Goal: Use online tool/utility: Utilize a website feature to perform a specific function

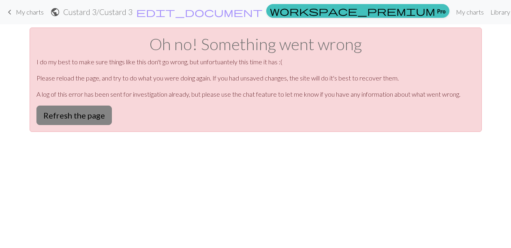
click at [81, 116] on button "Refresh the page" at bounding box center [73, 115] width 75 height 19
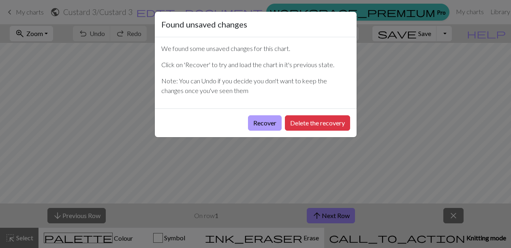
click at [267, 122] on button "Recover" at bounding box center [265, 122] width 34 height 15
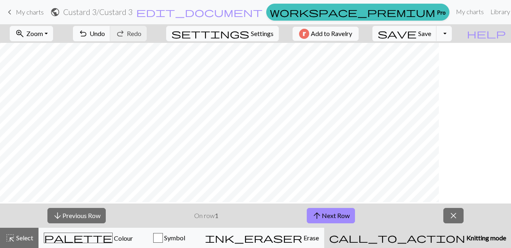
scroll to position [-1, -5]
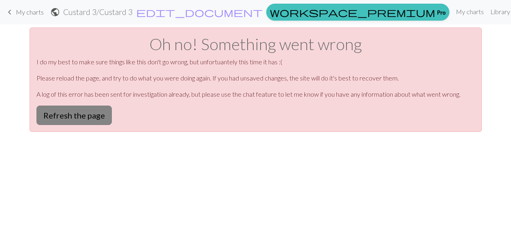
click at [64, 118] on button "Refresh the page" at bounding box center [73, 115] width 75 height 19
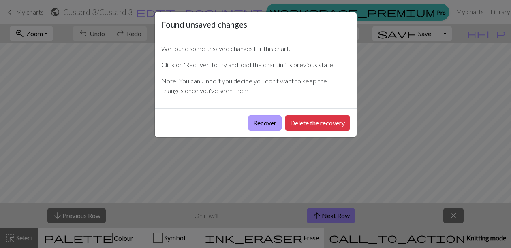
click at [260, 122] on button "Recover" at bounding box center [265, 122] width 34 height 15
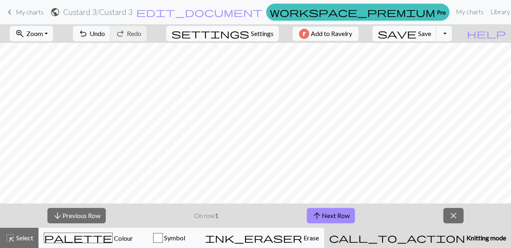
click at [465, 238] on span "Knitting mode" at bounding box center [485, 238] width 41 height 8
click at [326, 213] on button "arrow_upward Next Row" at bounding box center [331, 215] width 48 height 15
